Goal: Task Accomplishment & Management: Use online tool/utility

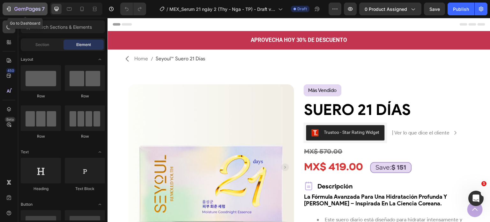
click at [27, 10] on icon "button" at bounding box center [27, 9] width 26 height 5
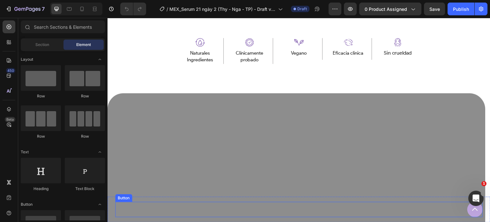
scroll to position [415, 0]
